Goal: Information Seeking & Learning: Learn about a topic

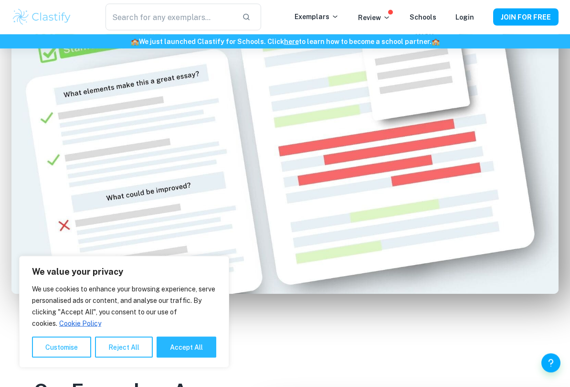
scroll to position [641, 0]
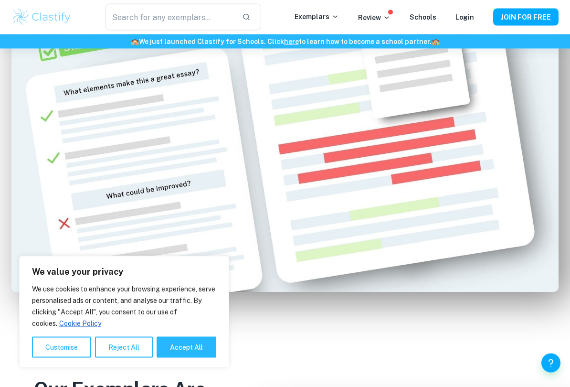
click at [181, 321] on button "Accept All" at bounding box center [187, 347] width 60 height 21
checkbox input "true"
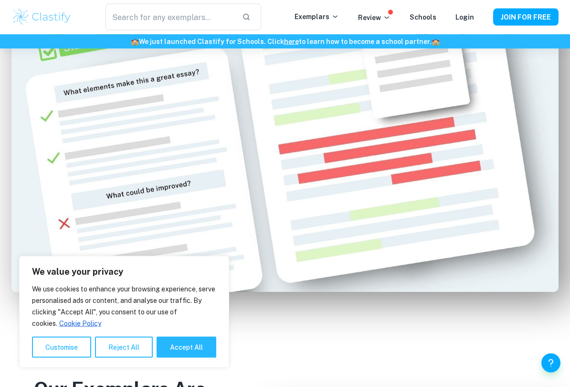
checkbox input "true"
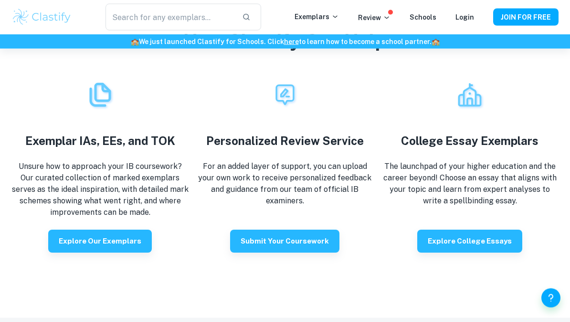
scroll to position [1567, 0]
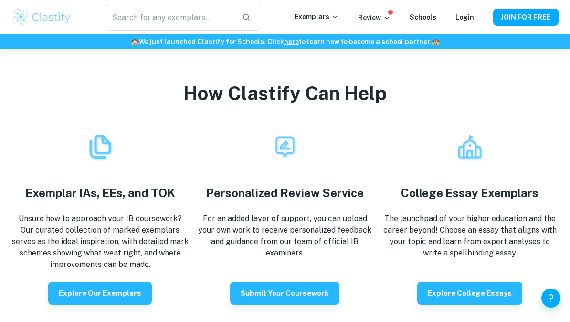
click at [108, 284] on button "Explore our exemplars" at bounding box center [100, 292] width 104 height 23
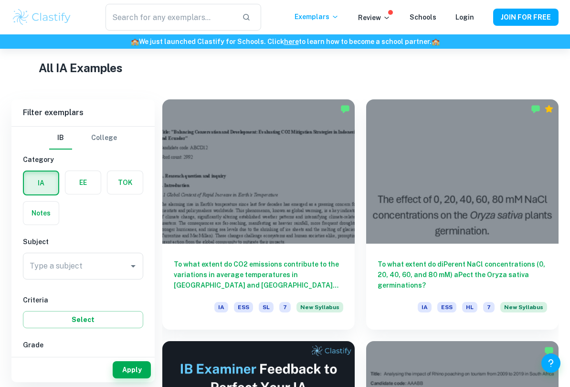
click at [112, 271] on input "Type a subject" at bounding box center [75, 266] width 97 height 18
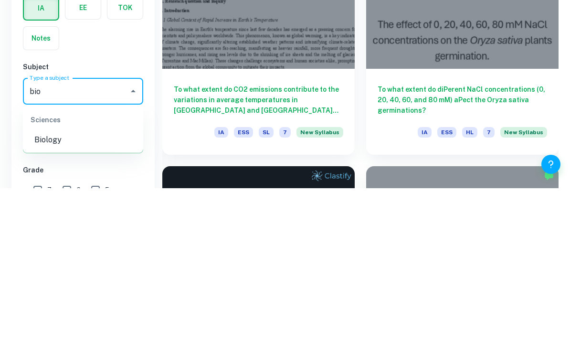
click at [65, 306] on li "Biology" at bounding box center [83, 314] width 120 height 17
type input "Biology"
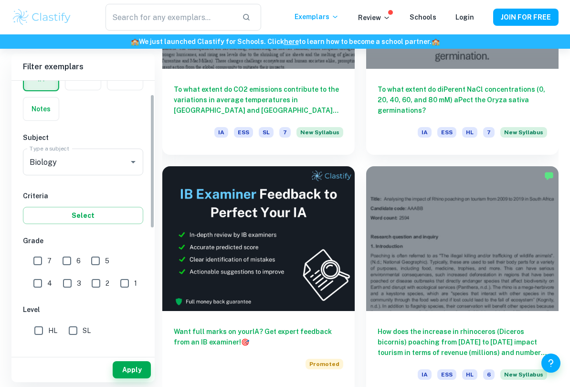
scroll to position [61, 0]
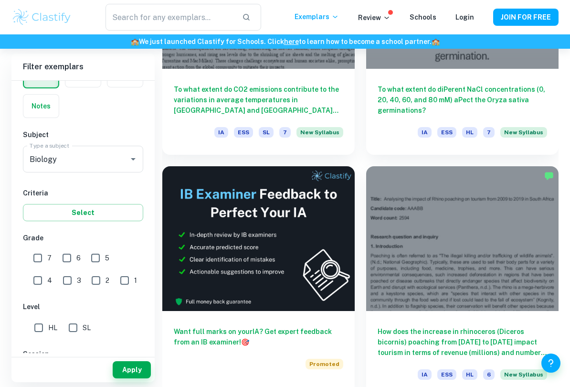
click at [41, 256] on input "7" at bounding box center [37, 257] width 19 height 19
checkbox input "true"
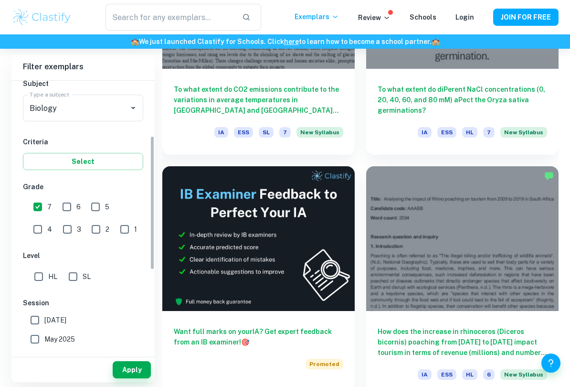
click at [81, 274] on input "SL" at bounding box center [73, 276] width 19 height 19
checkbox input "true"
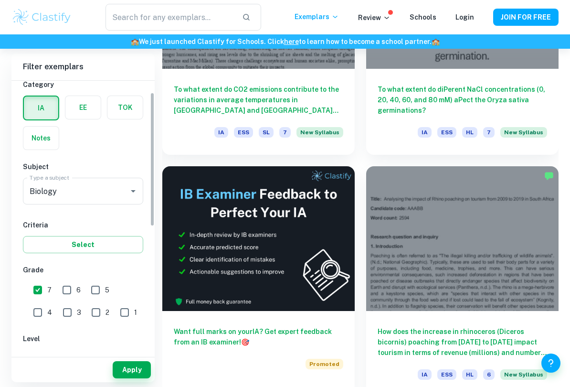
scroll to position [32, 0]
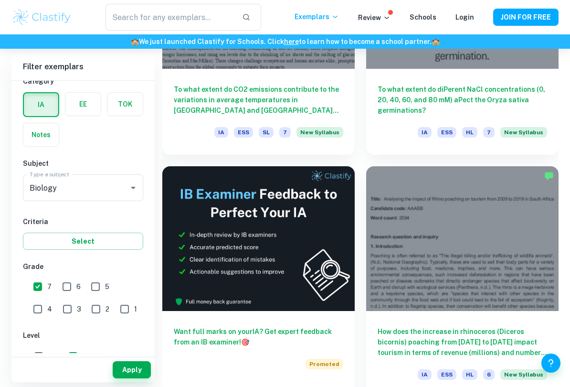
click at [127, 321] on button "Apply" at bounding box center [132, 369] width 38 height 17
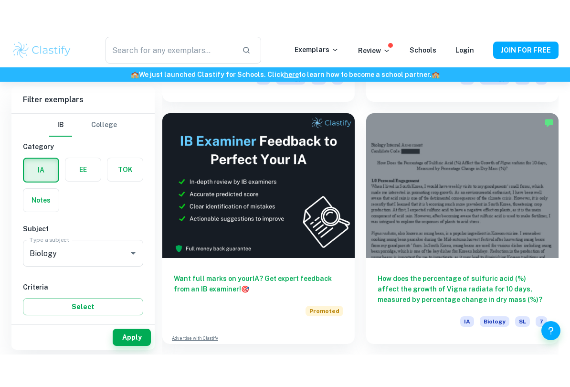
scroll to position [475, 0]
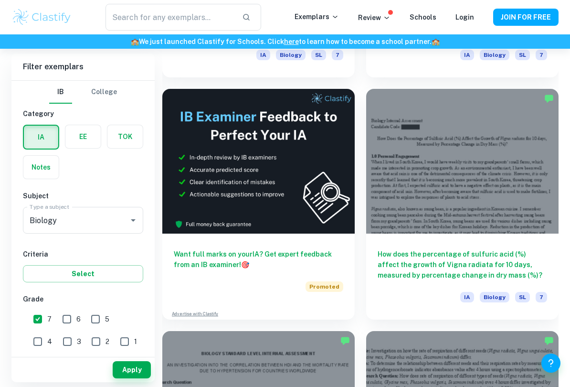
click at [117, 212] on div "Biology Type a subject" at bounding box center [83, 220] width 120 height 27
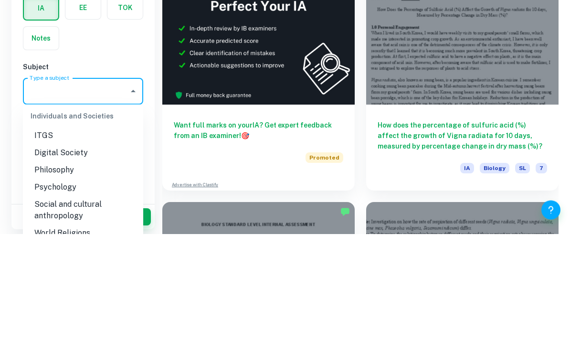
scroll to position [0, 0]
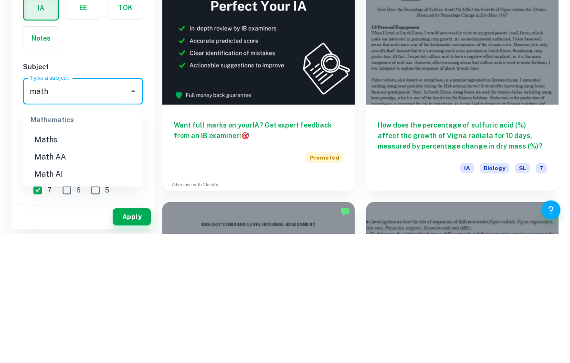
click at [48, 278] on li "Math AA" at bounding box center [83, 286] width 120 height 17
type input "Math AA"
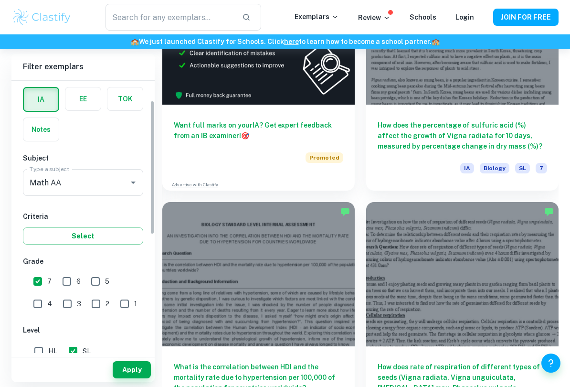
scroll to position [39, 0]
click at [125, 321] on button "Apply" at bounding box center [132, 369] width 38 height 17
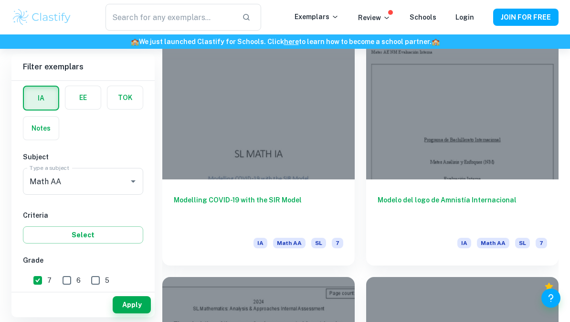
scroll to position [1245, 0]
